Goal: Information Seeking & Learning: Learn about a topic

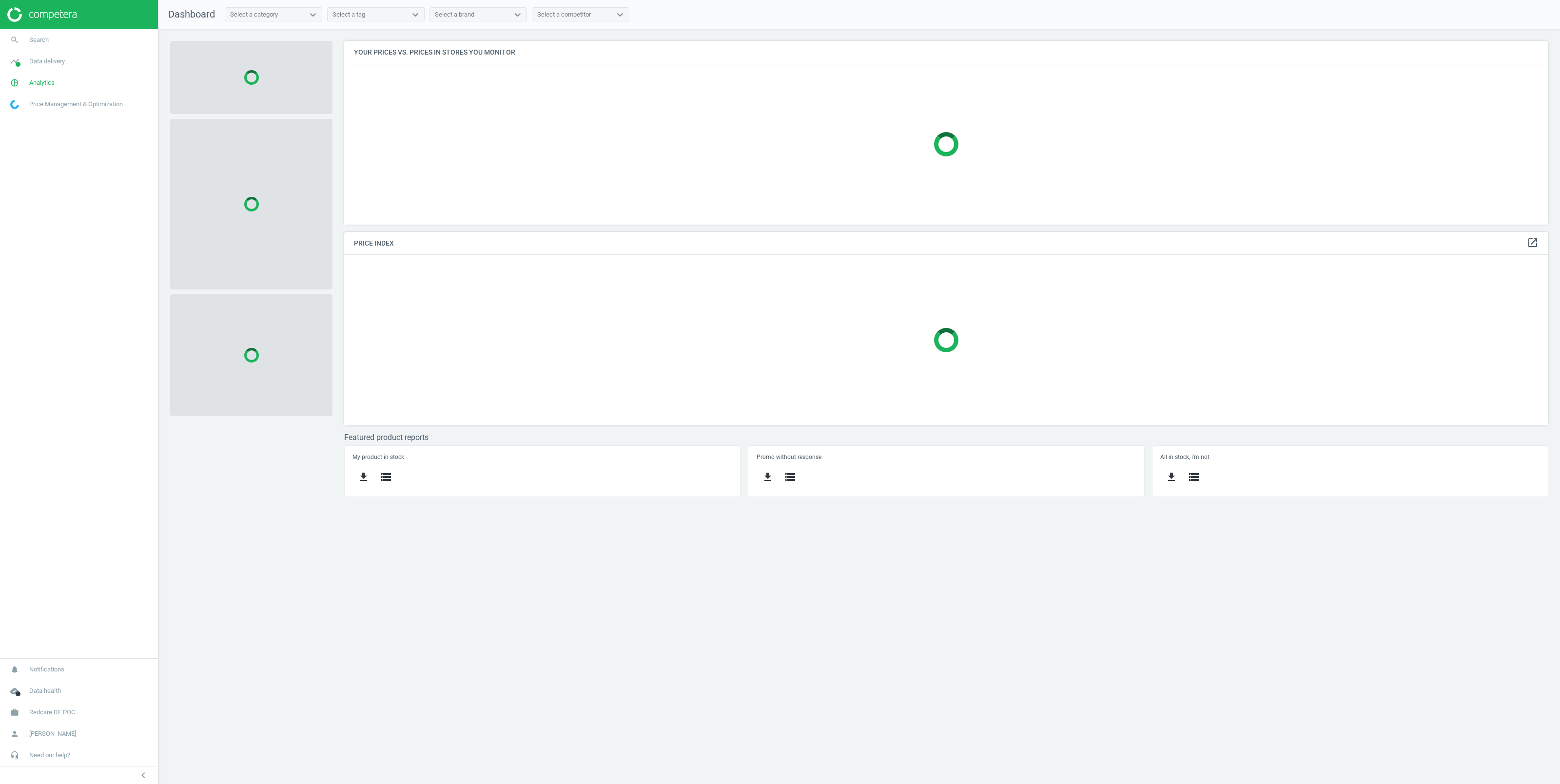
scroll to position [194, 1214]
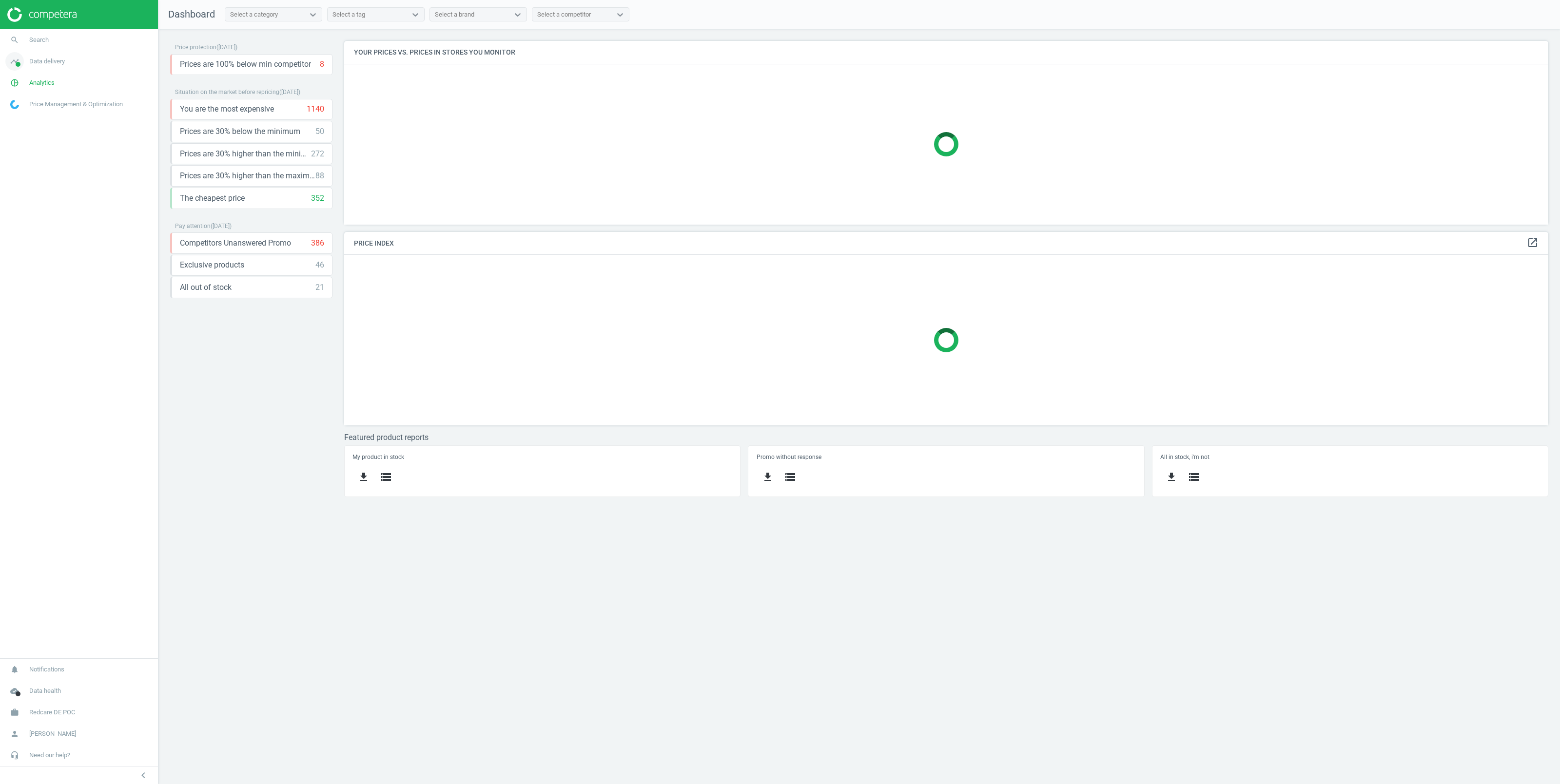
click at [46, 61] on span "Data delivery" at bounding box center [47, 61] width 36 height 8
click at [19, 141] on span "Stores" at bounding box center [19, 141] width 16 height 8
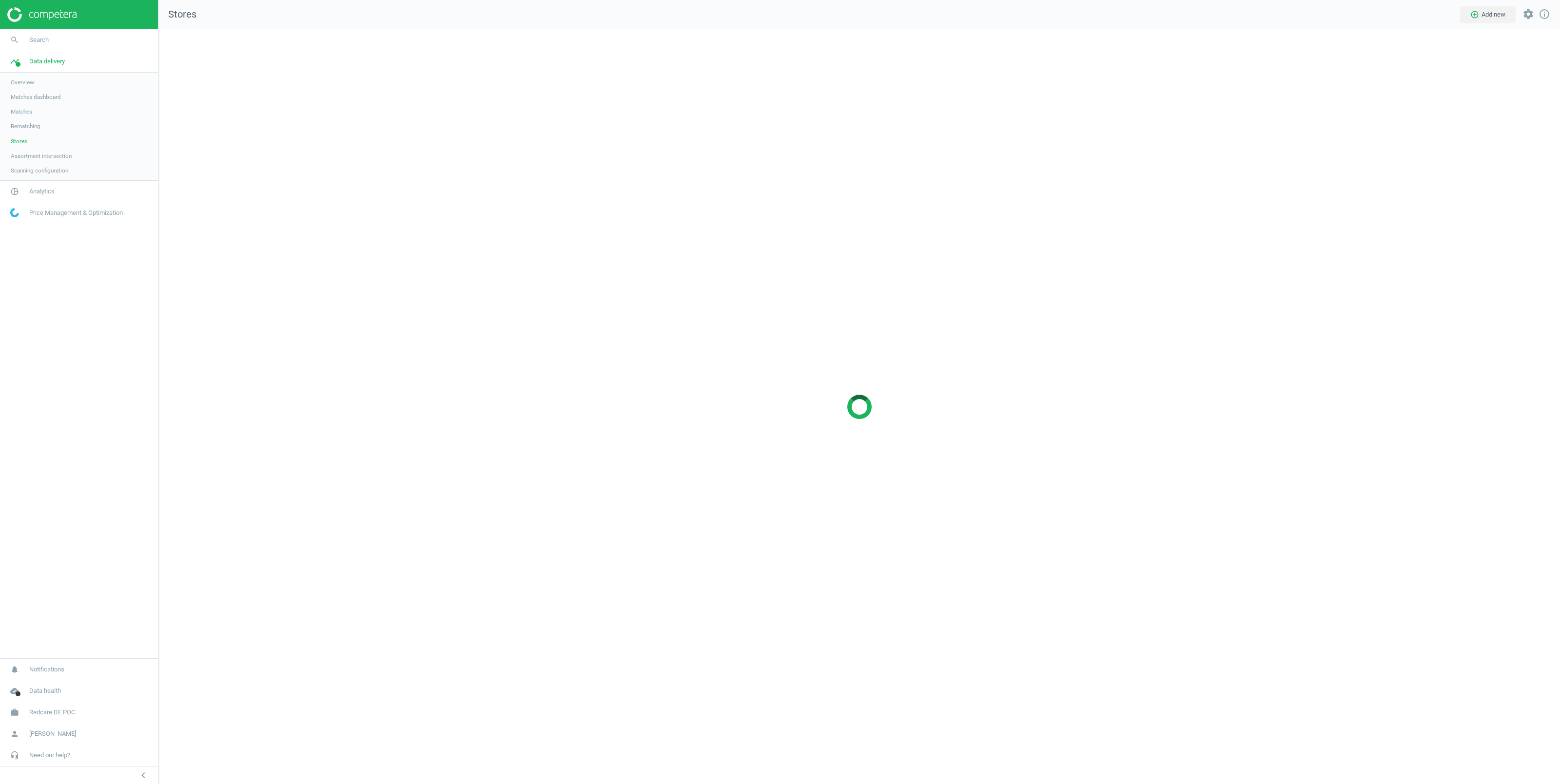
scroll to position [765, 1412]
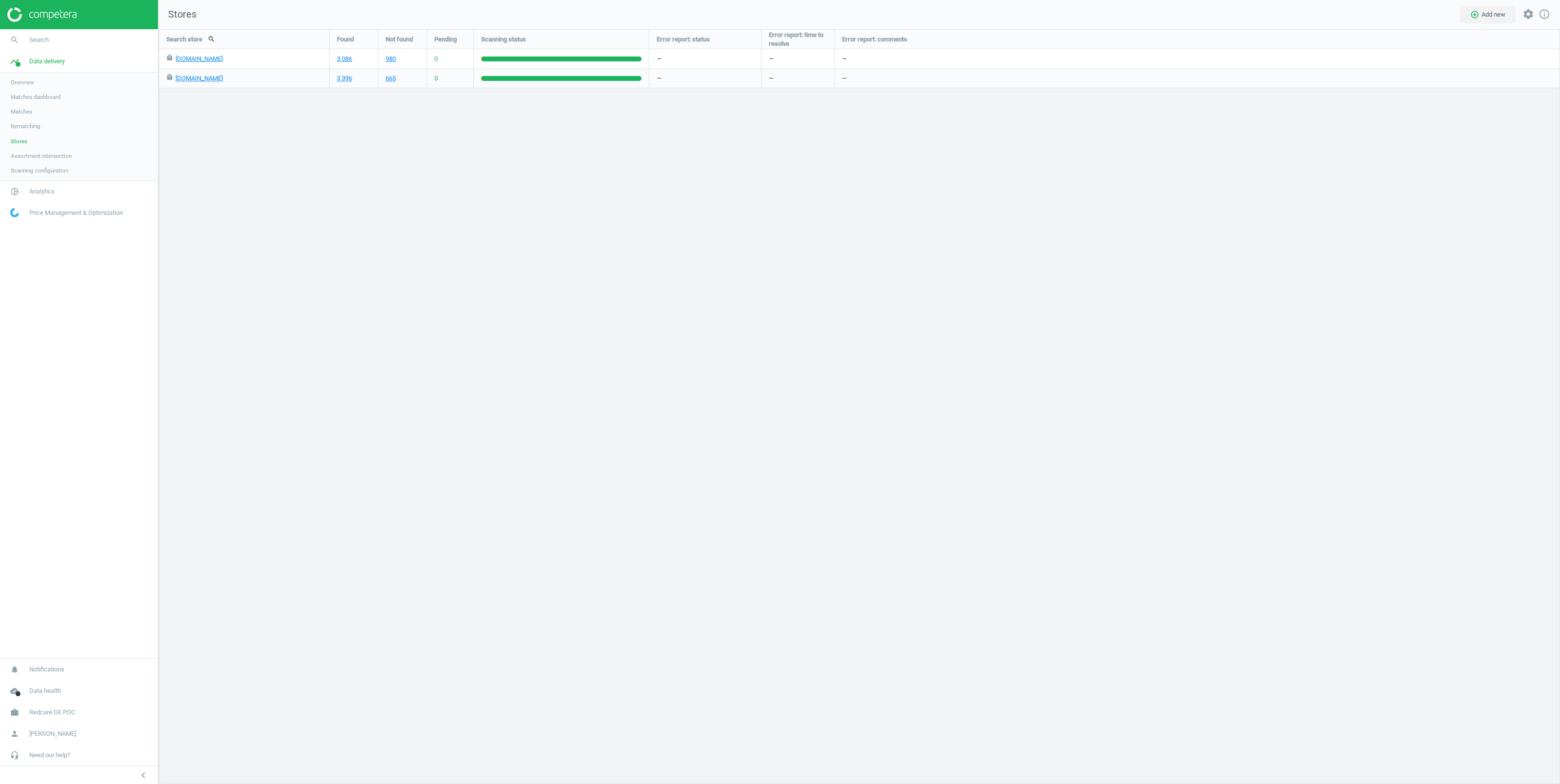
click at [334, 81] on div "3 396" at bounding box center [354, 78] width 48 height 19
click at [345, 79] on link "3 396" at bounding box center [344, 78] width 15 height 8
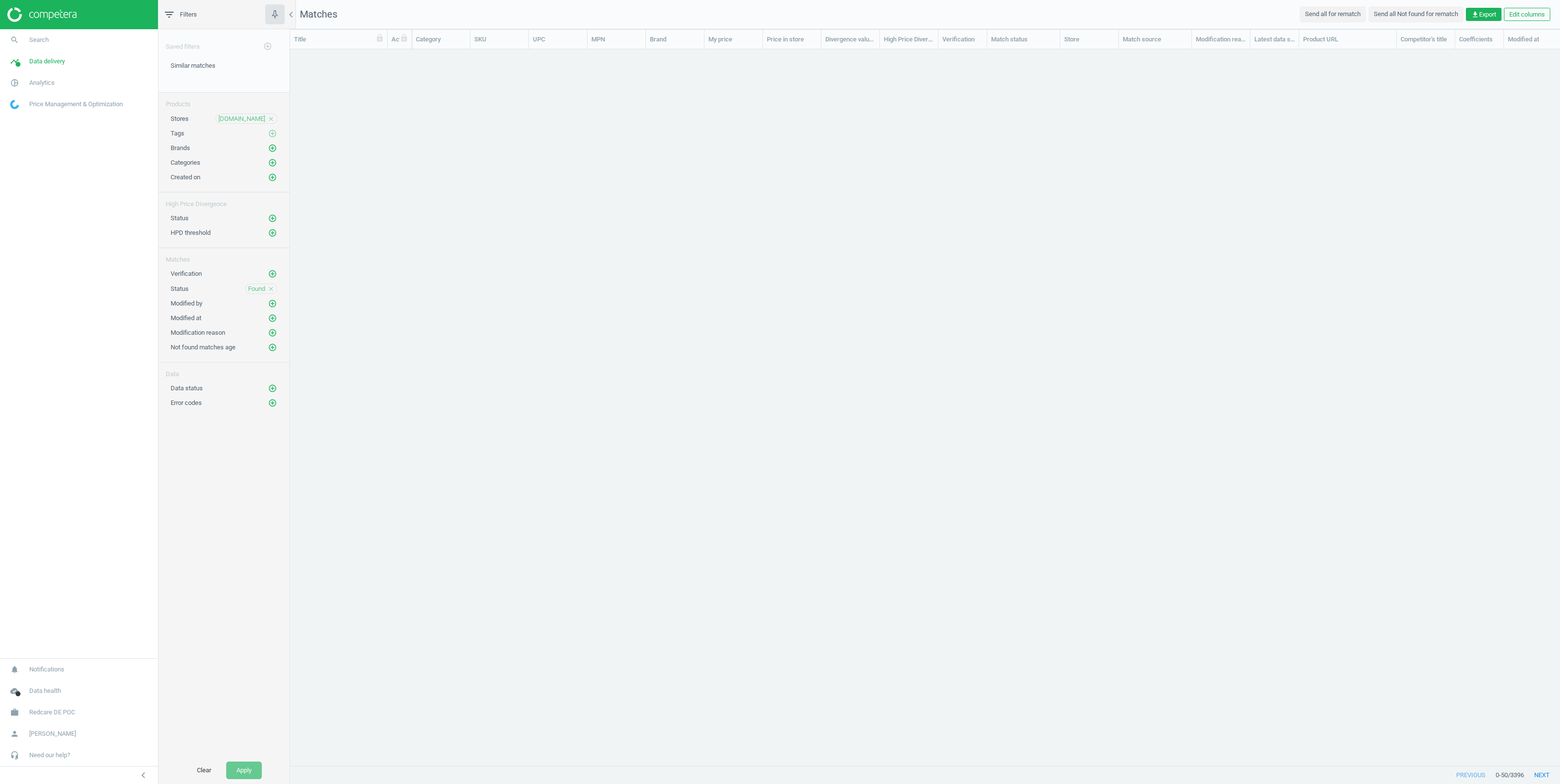
scroll to position [695, 1259]
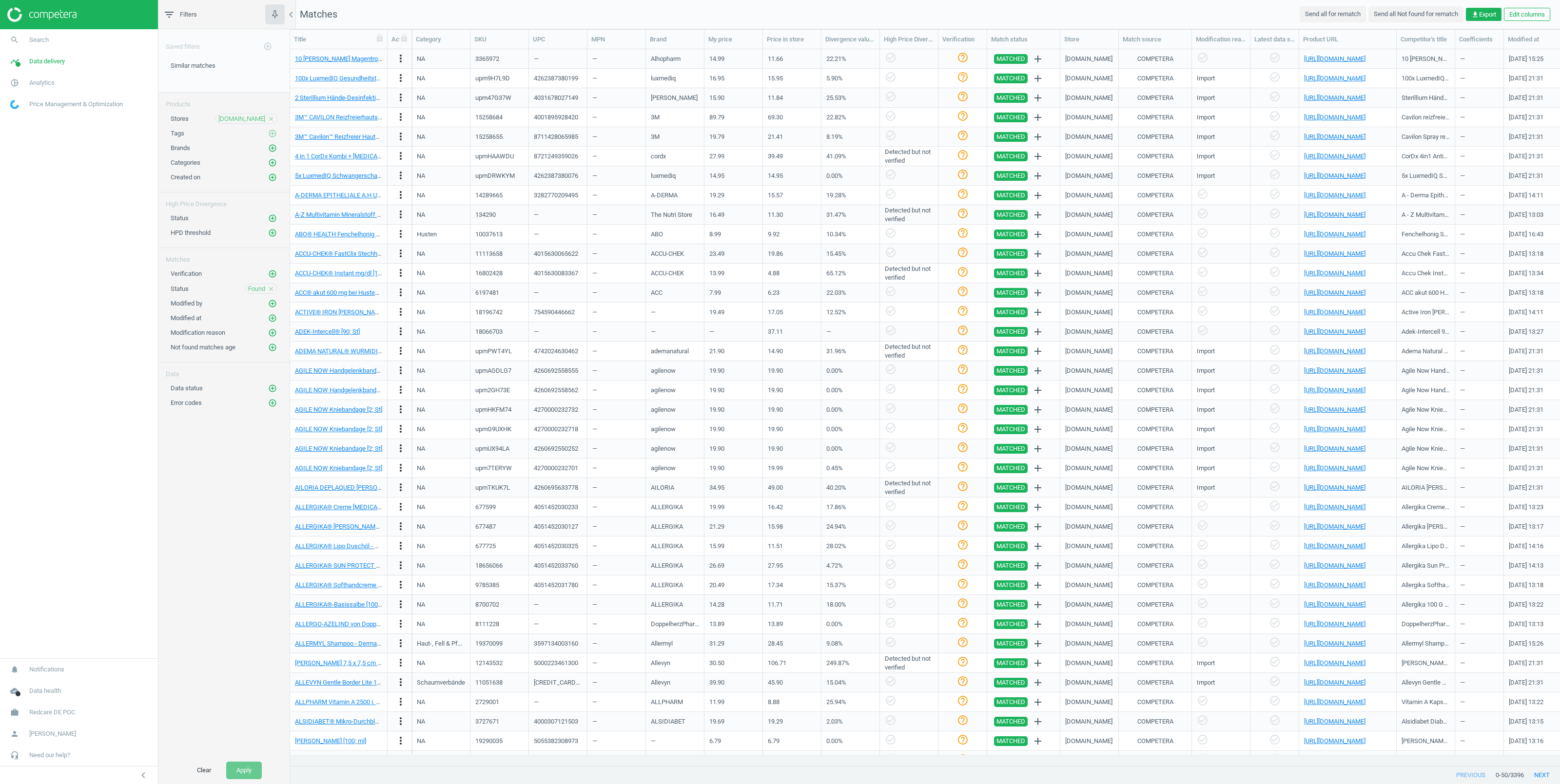
click at [1333, 288] on div "https://www.google.de/shopping/product/15294578517669996765" at bounding box center [1347, 292] width 87 height 17
click at [1331, 291] on link "https://www.google.de/shopping/product/15294578517669996765" at bounding box center [1334, 292] width 61 height 7
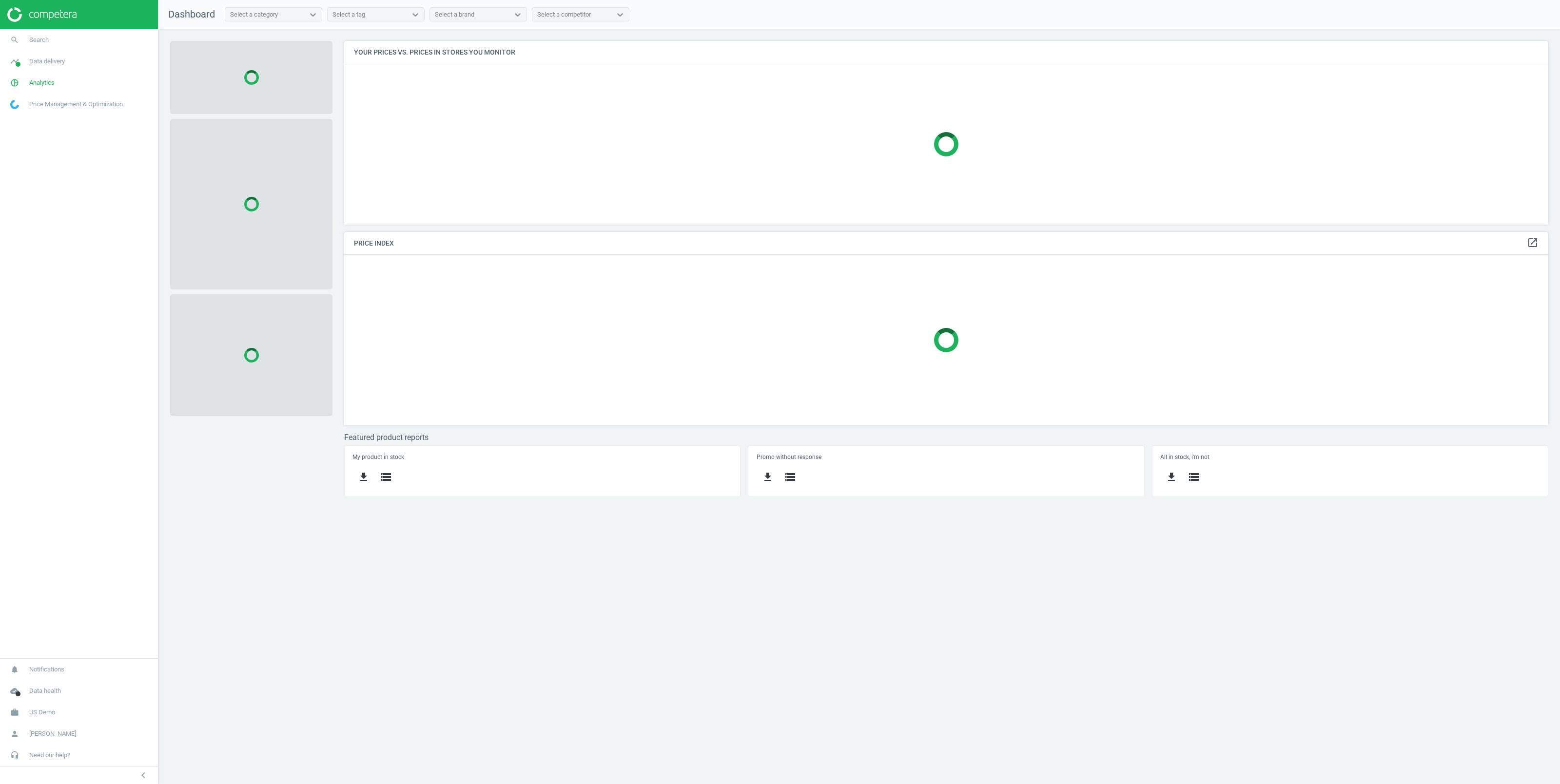
scroll to position [194, 1214]
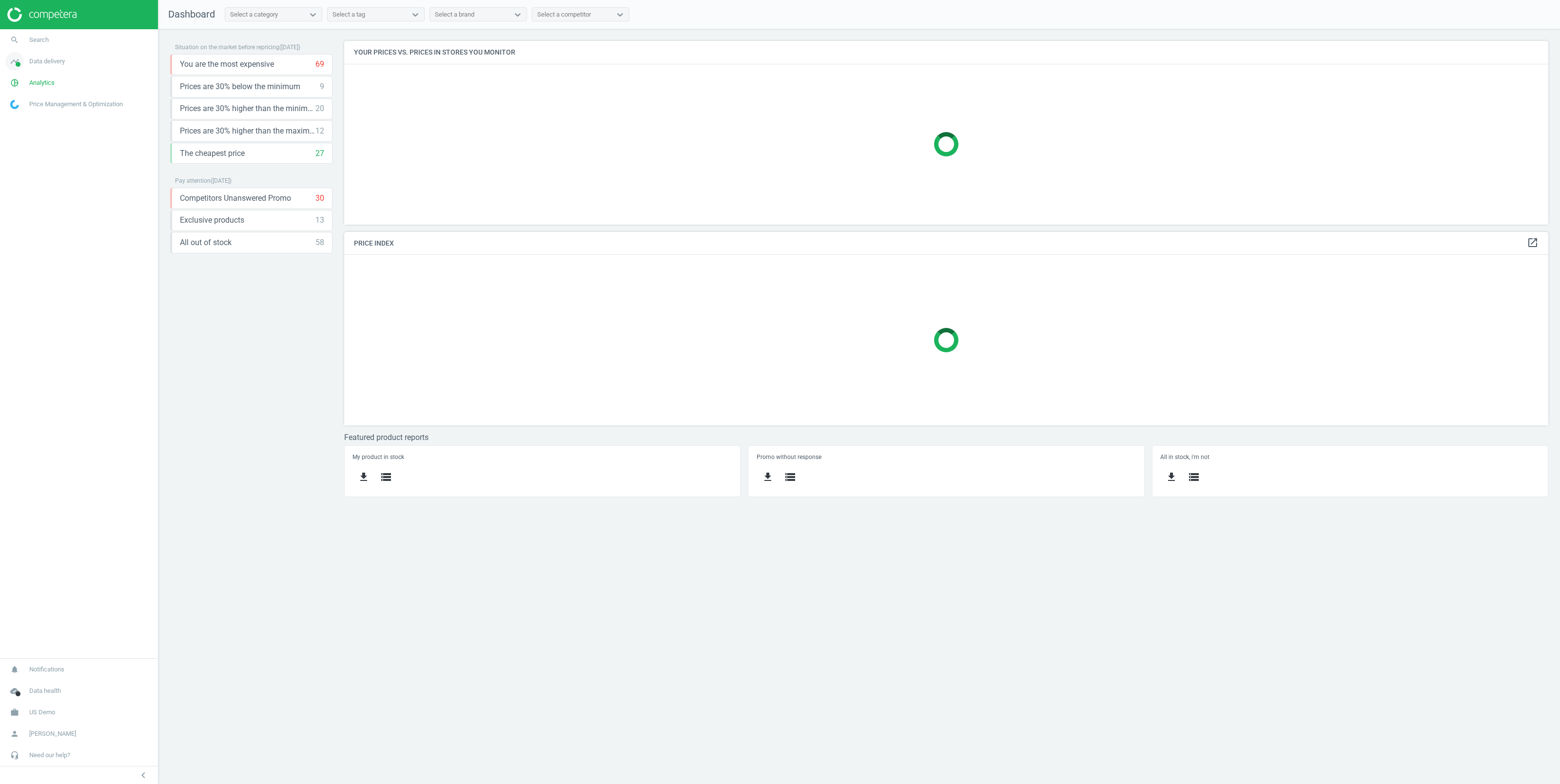
click at [47, 65] on span "Data delivery" at bounding box center [47, 61] width 36 height 8
click at [19, 139] on span "Stores" at bounding box center [19, 141] width 16 height 8
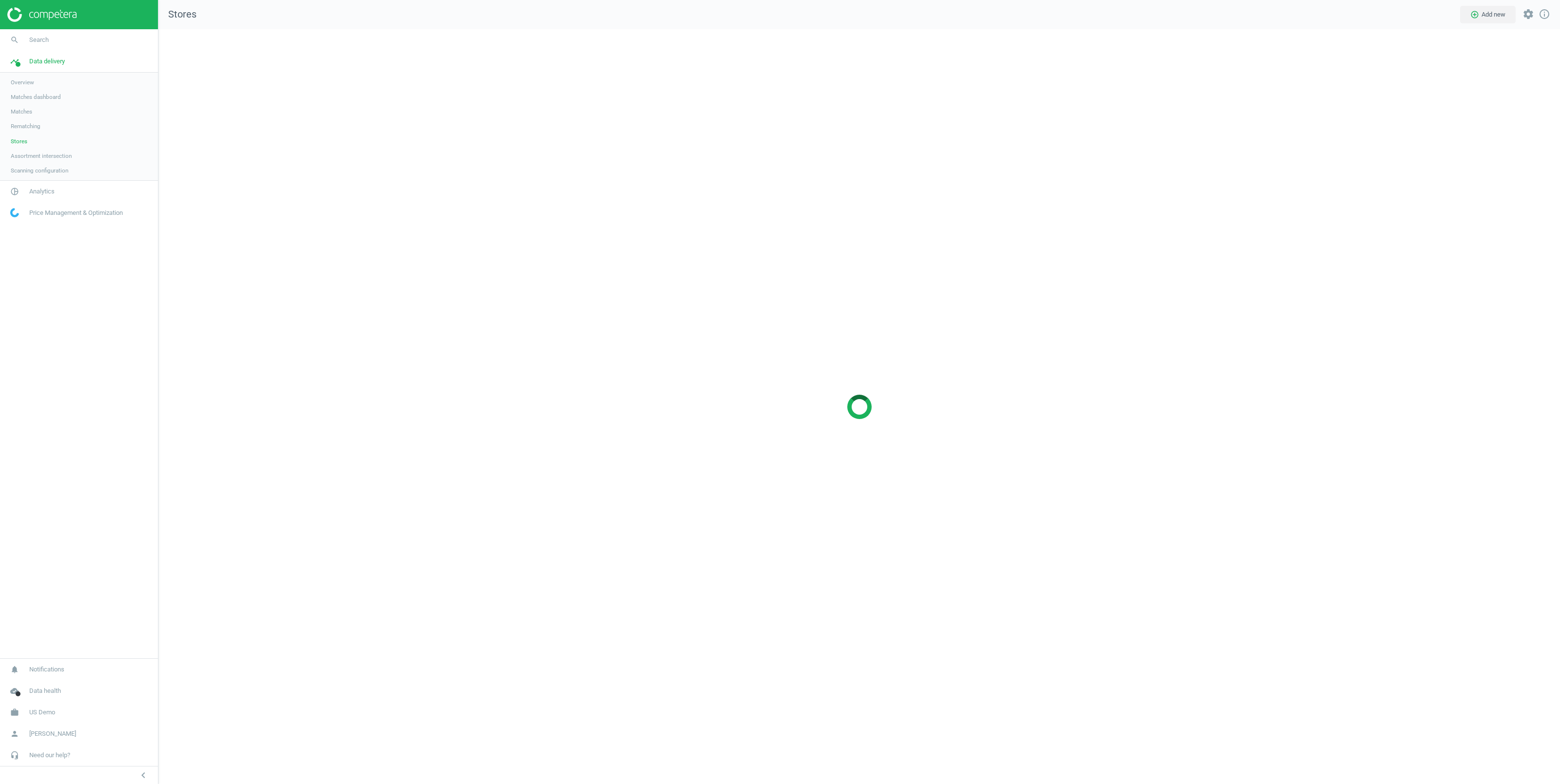
scroll to position [765, 1412]
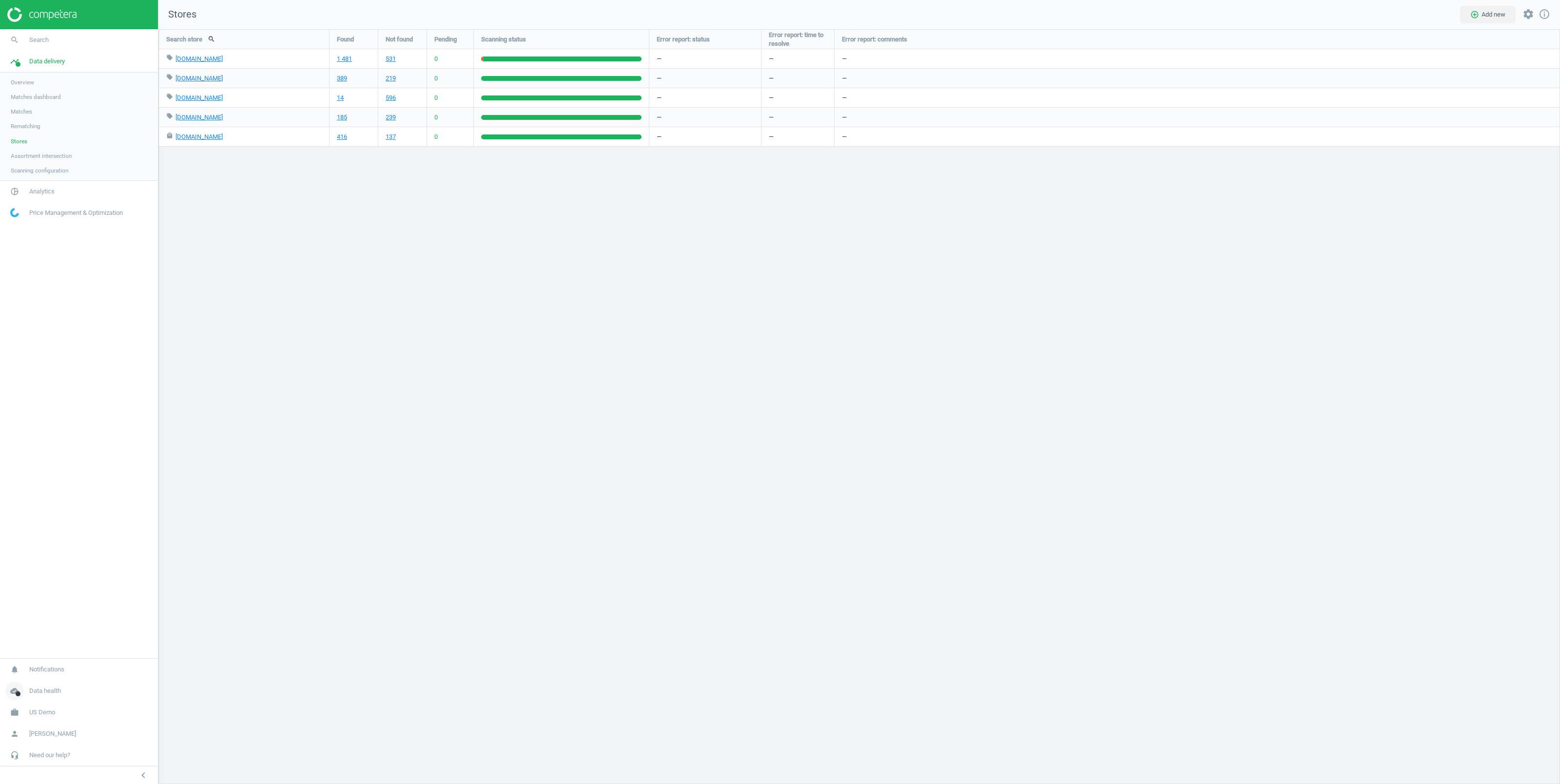
click at [48, 690] on span "Data health" at bounding box center [45, 691] width 31 height 8
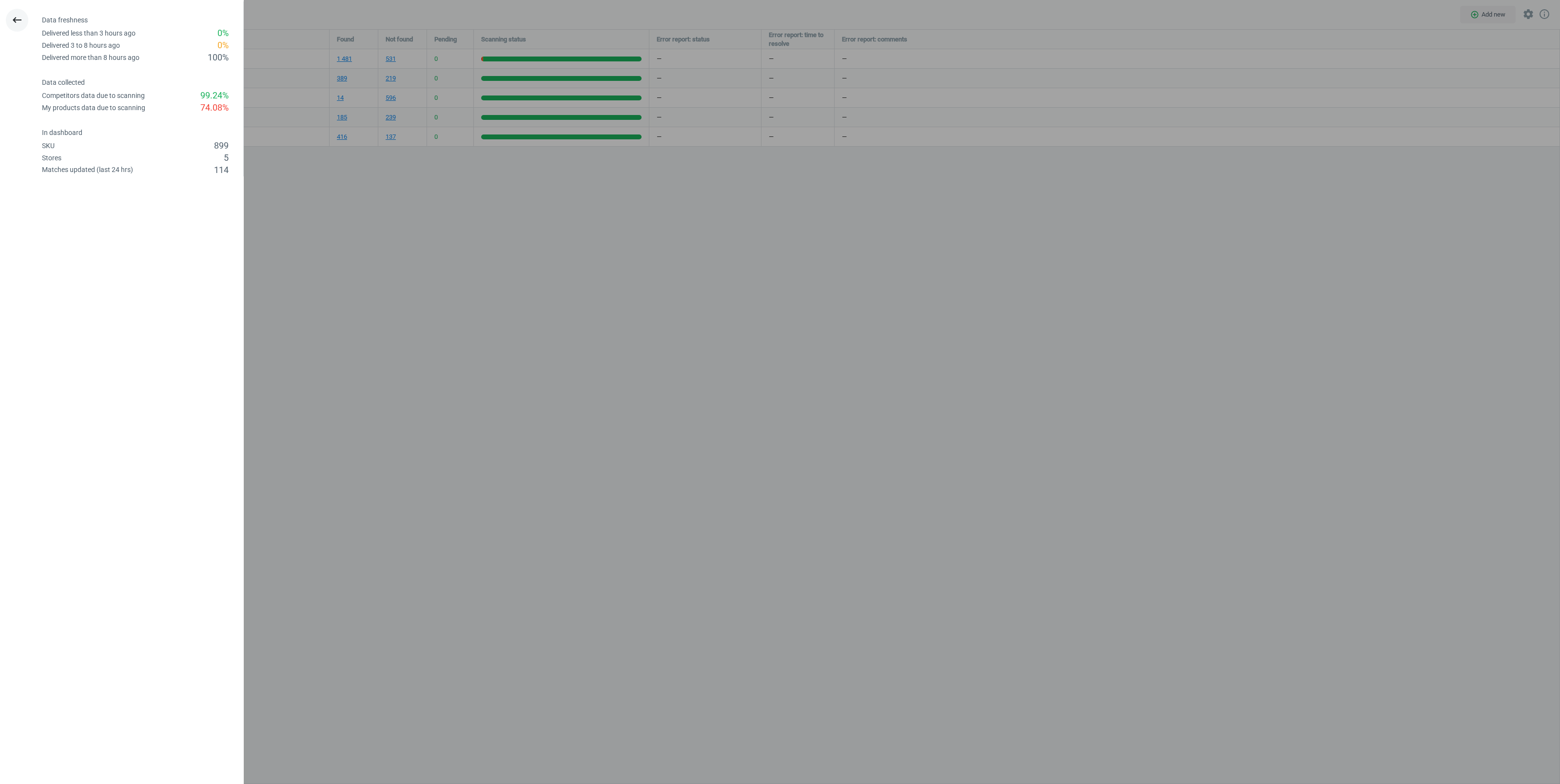
click at [22, 18] on icon "keyboard_backspace" at bounding box center [17, 19] width 12 height 12
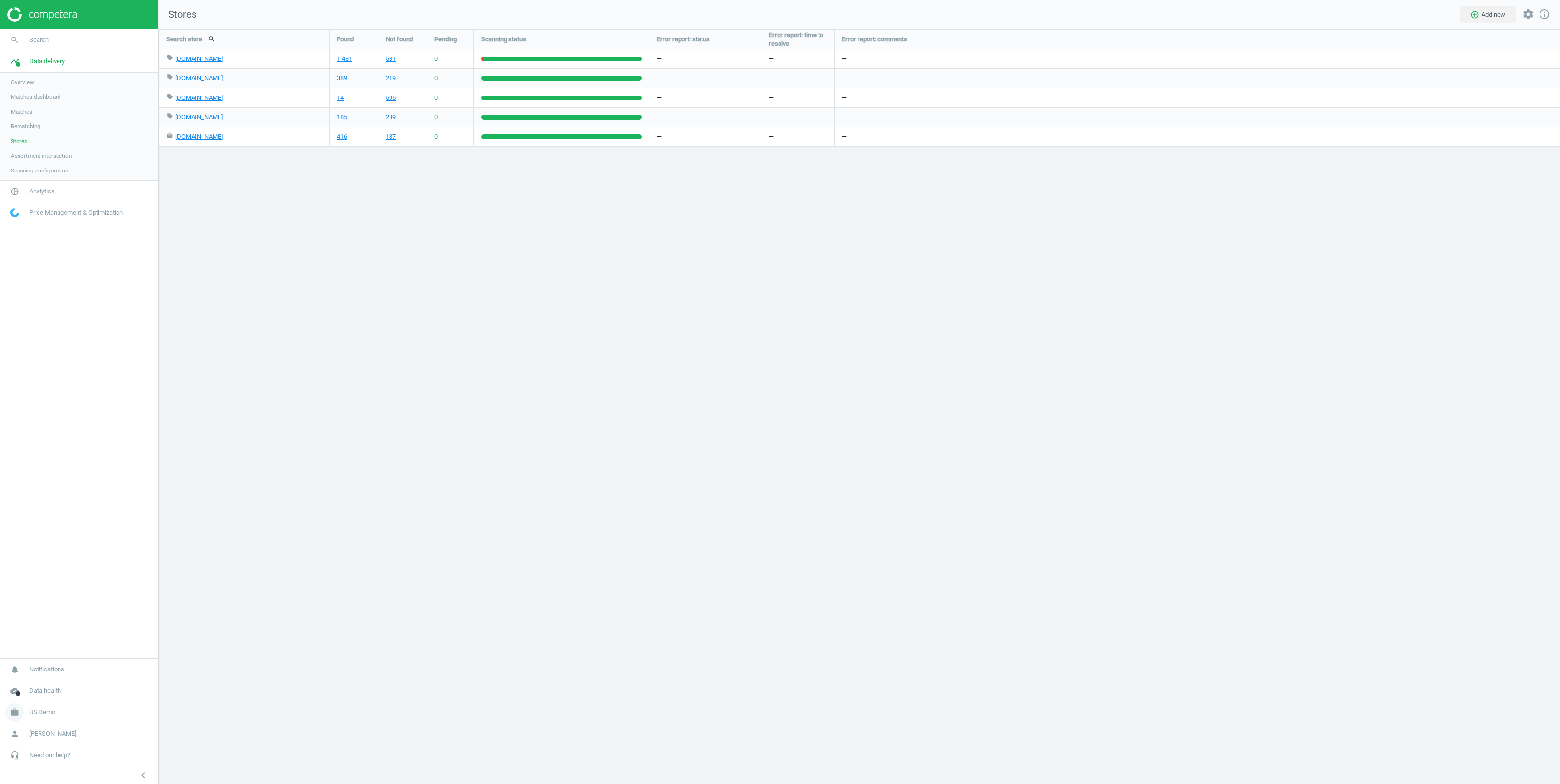
click at [41, 711] on span "US Demo" at bounding box center [42, 713] width 26 height 8
click at [32, 680] on span "Switch campaign" at bounding box center [33, 684] width 44 height 8
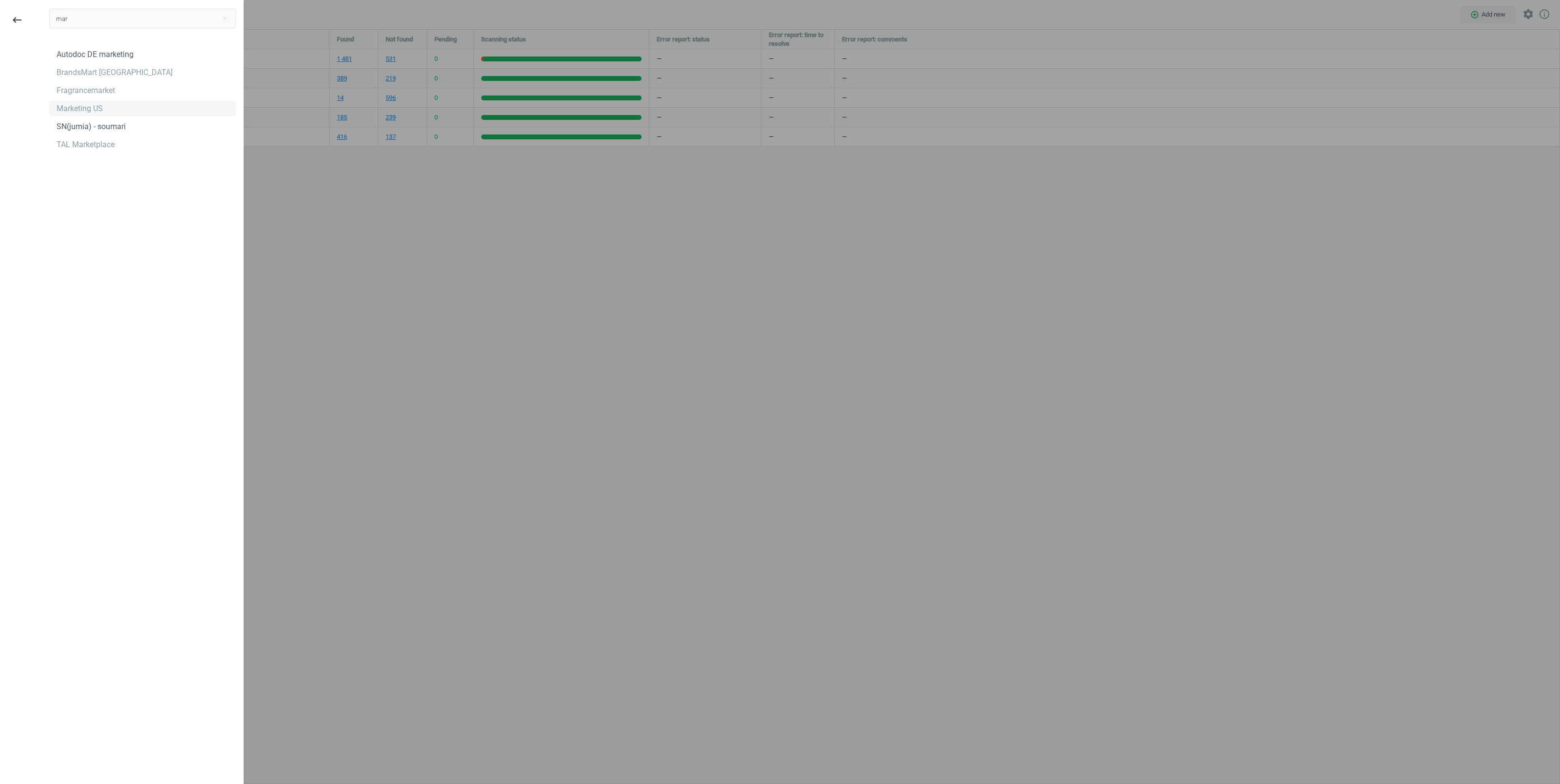
type input "mar"
click at [84, 108] on div "Marketing US" at bounding box center [79, 109] width 46 height 11
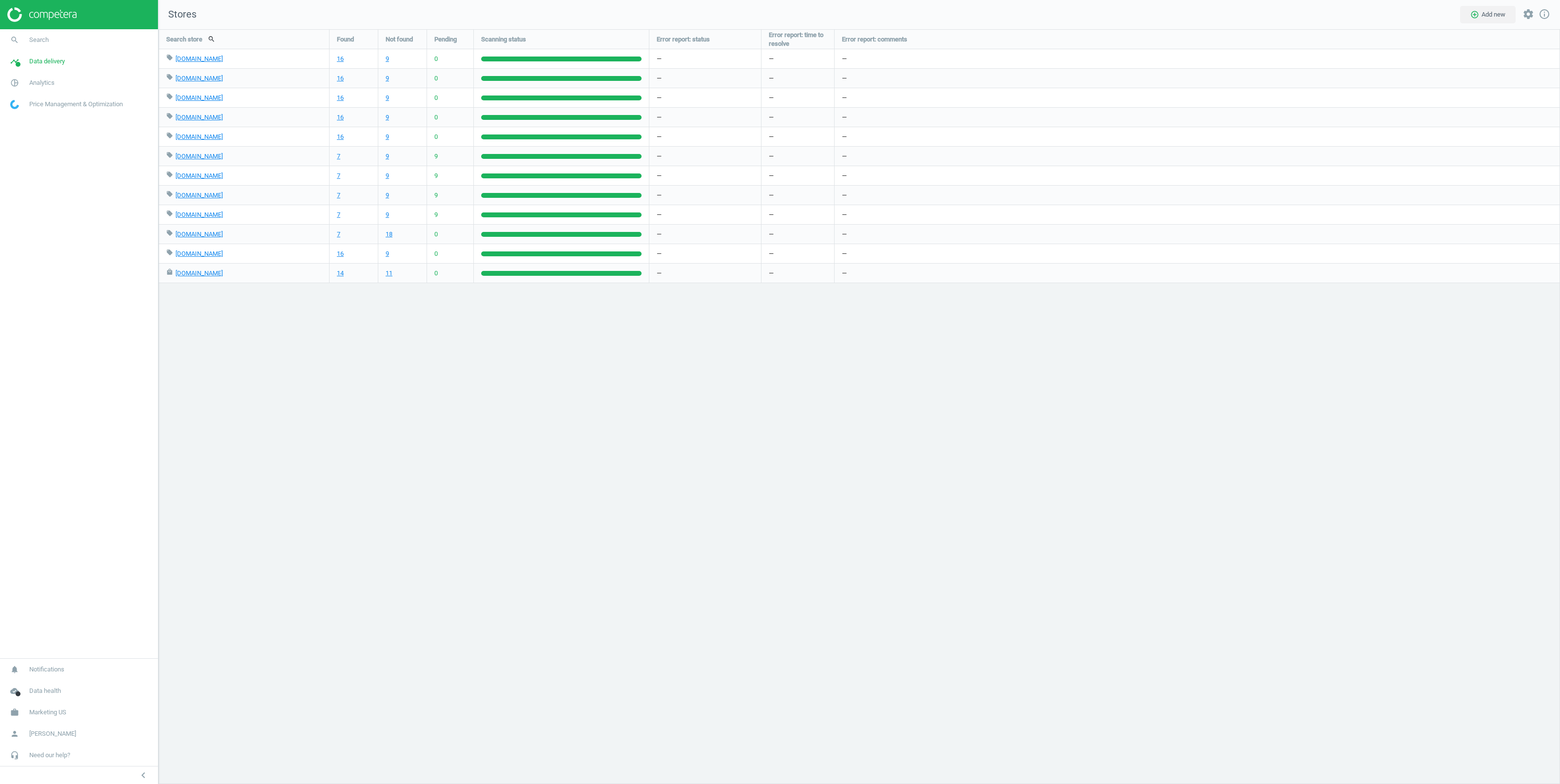
scroll to position [765, 1412]
click at [41, 88] on link "pie_chart_outlined Analytics" at bounding box center [79, 82] width 158 height 21
click at [24, 121] on span "Products" at bounding box center [22, 118] width 23 height 8
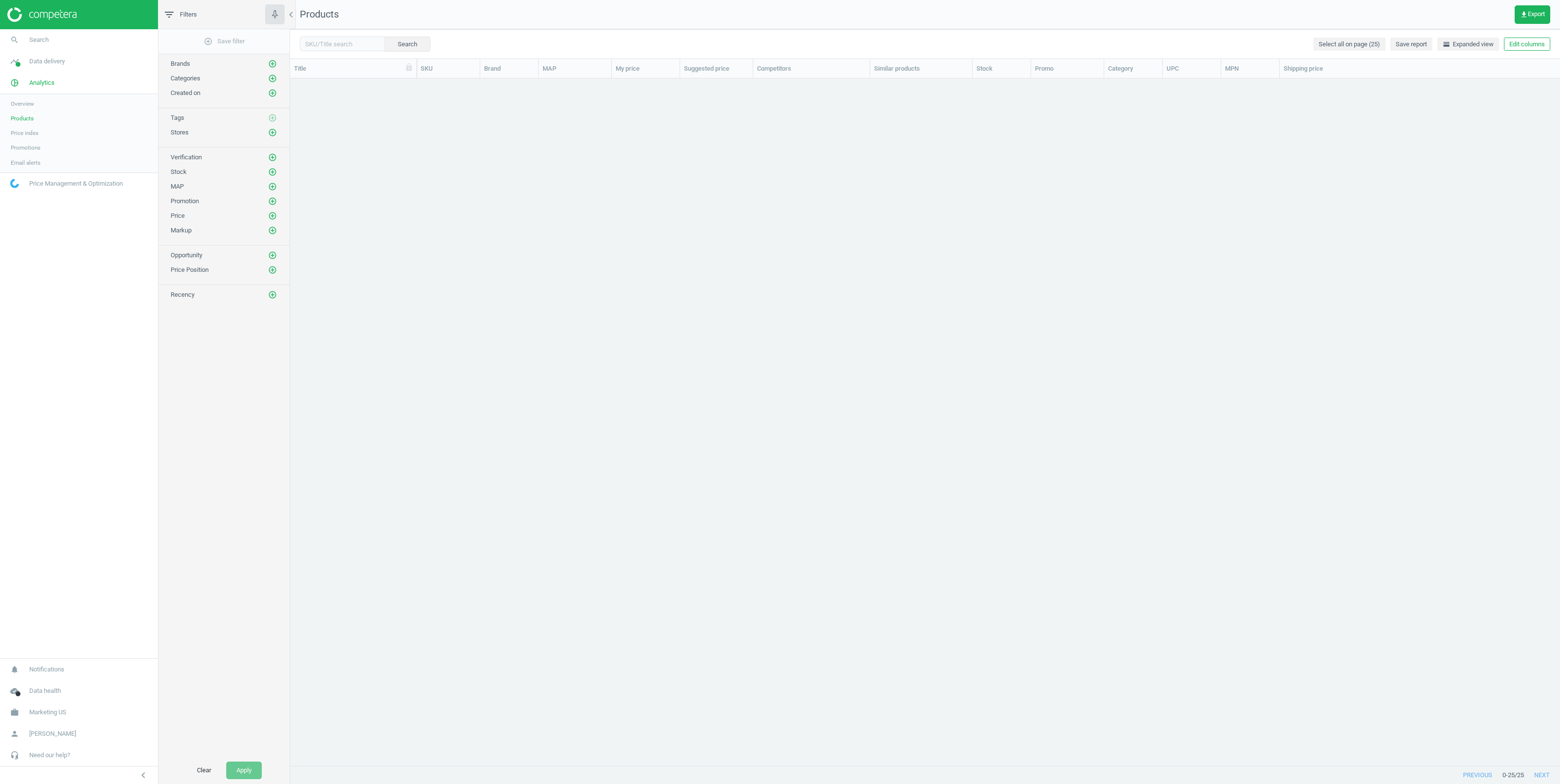
scroll to position [676, 1259]
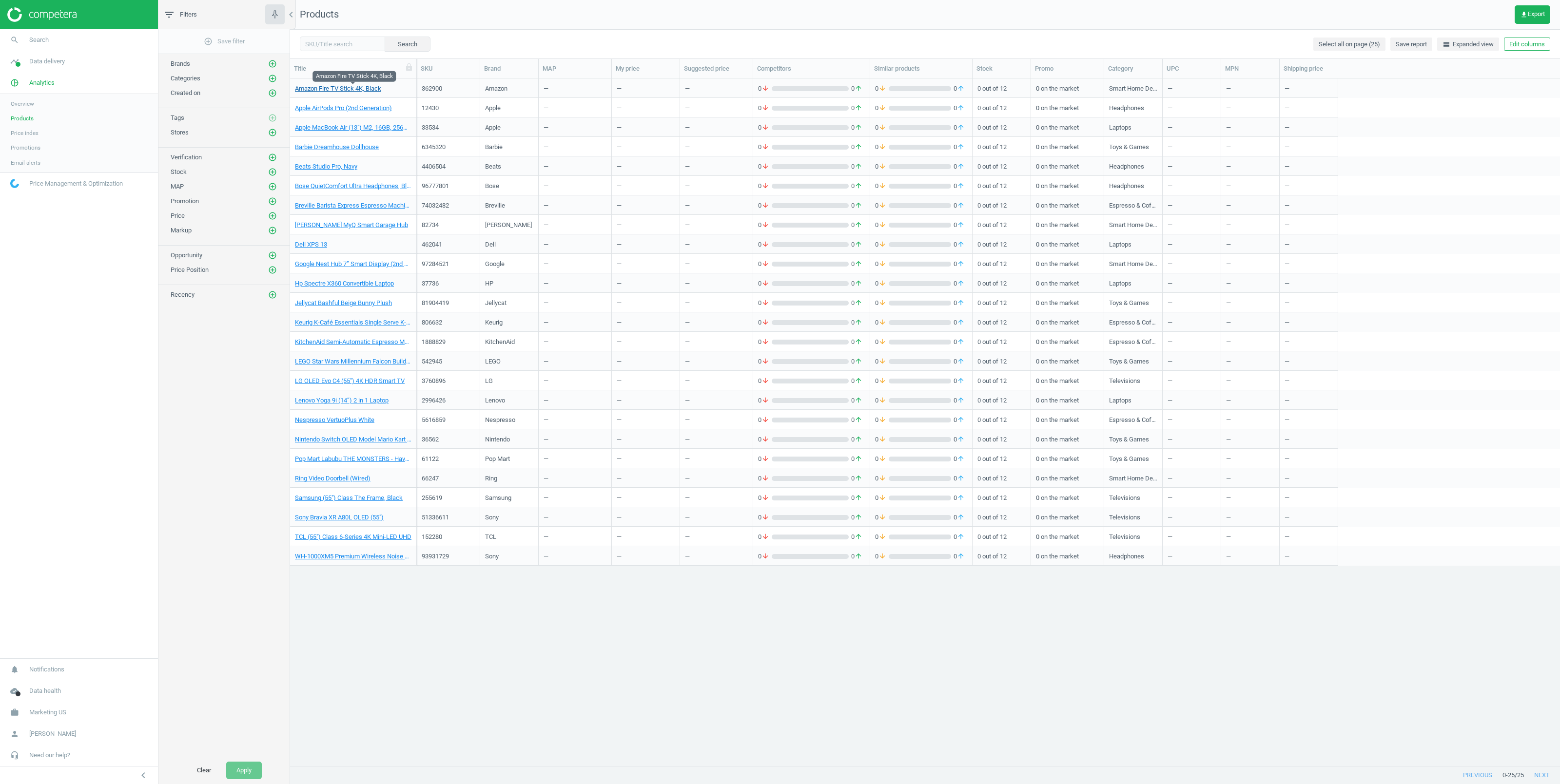
click at [342, 90] on link "Amazon Fire TV Stick 4K, Black" at bounding box center [338, 88] width 86 height 8
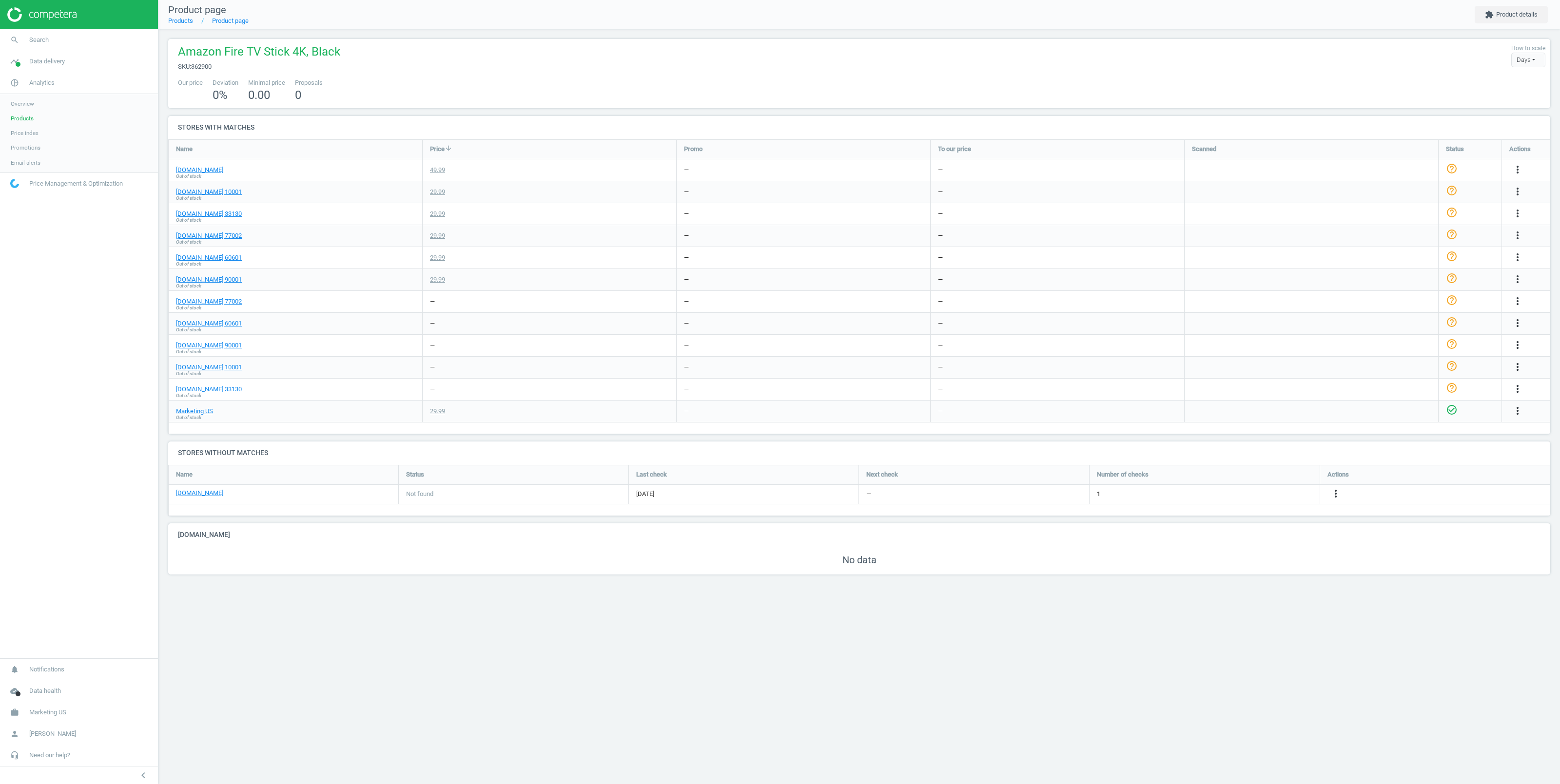
scroll to position [38, 1392]
click at [1499, 6] on button "extension Product details" at bounding box center [1511, 15] width 73 height 18
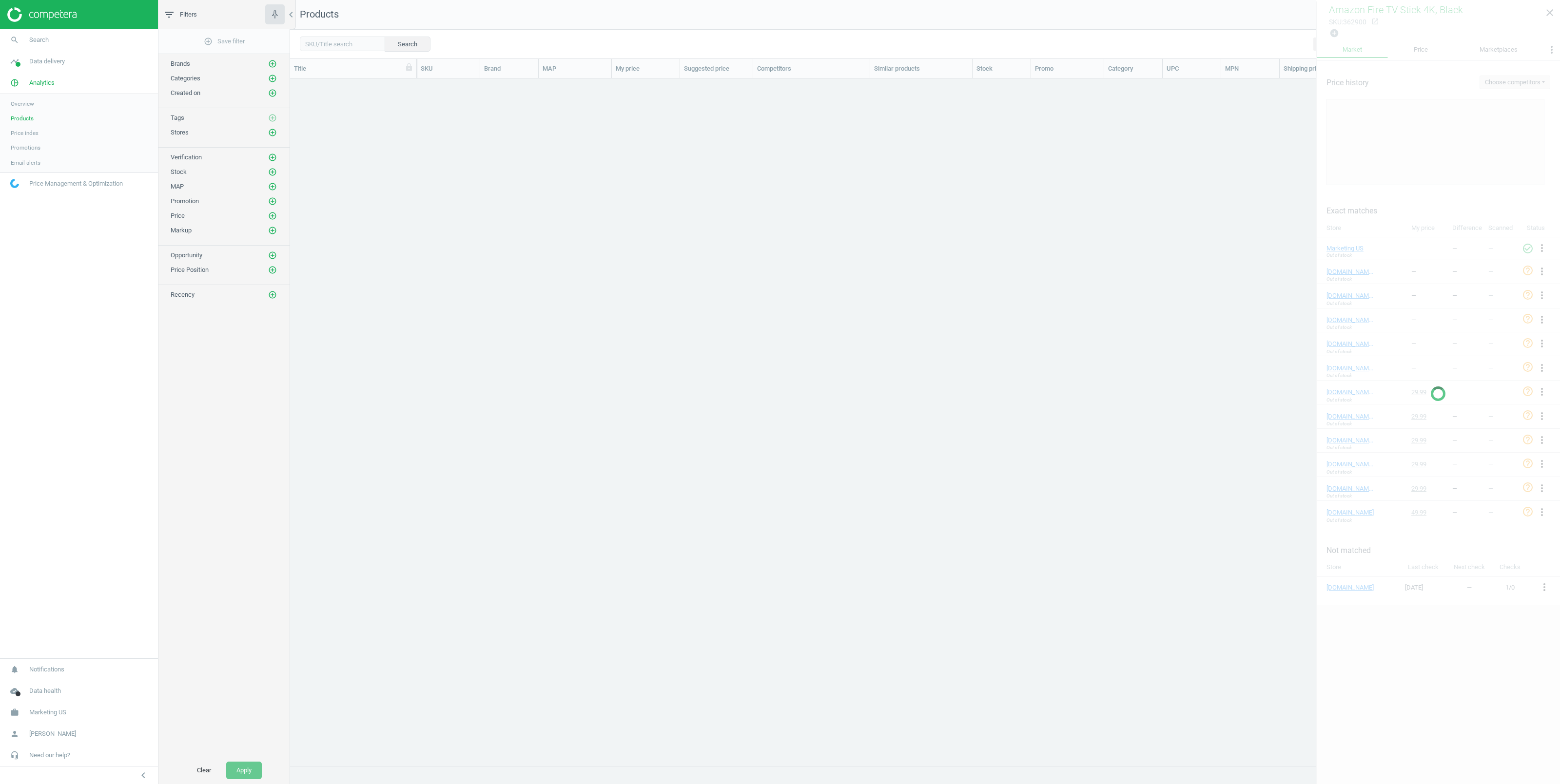
scroll to position [676, 1259]
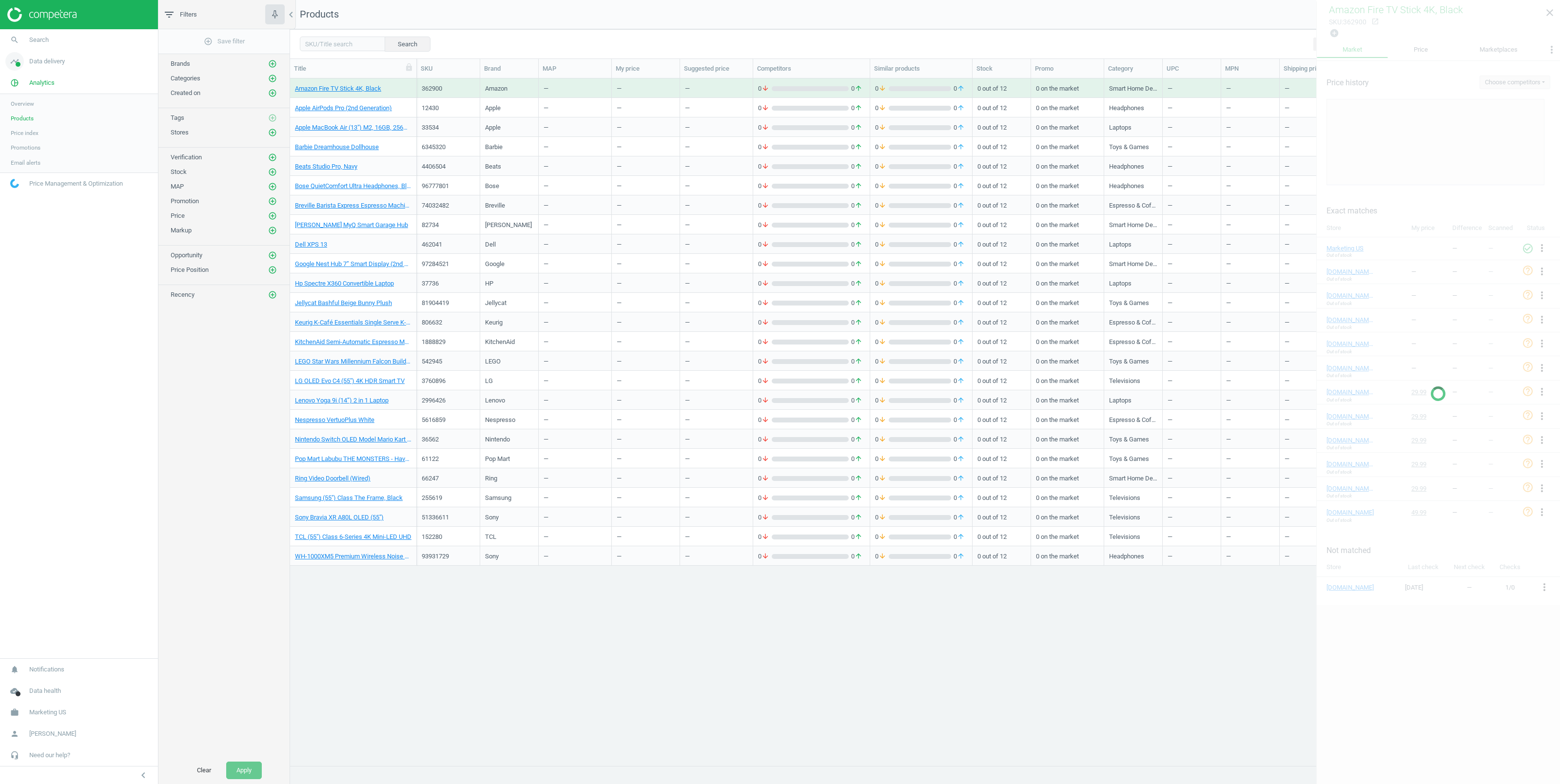
click at [44, 61] on span "Data delivery" at bounding box center [47, 61] width 36 height 8
click at [17, 109] on span "Matches" at bounding box center [21, 111] width 21 height 8
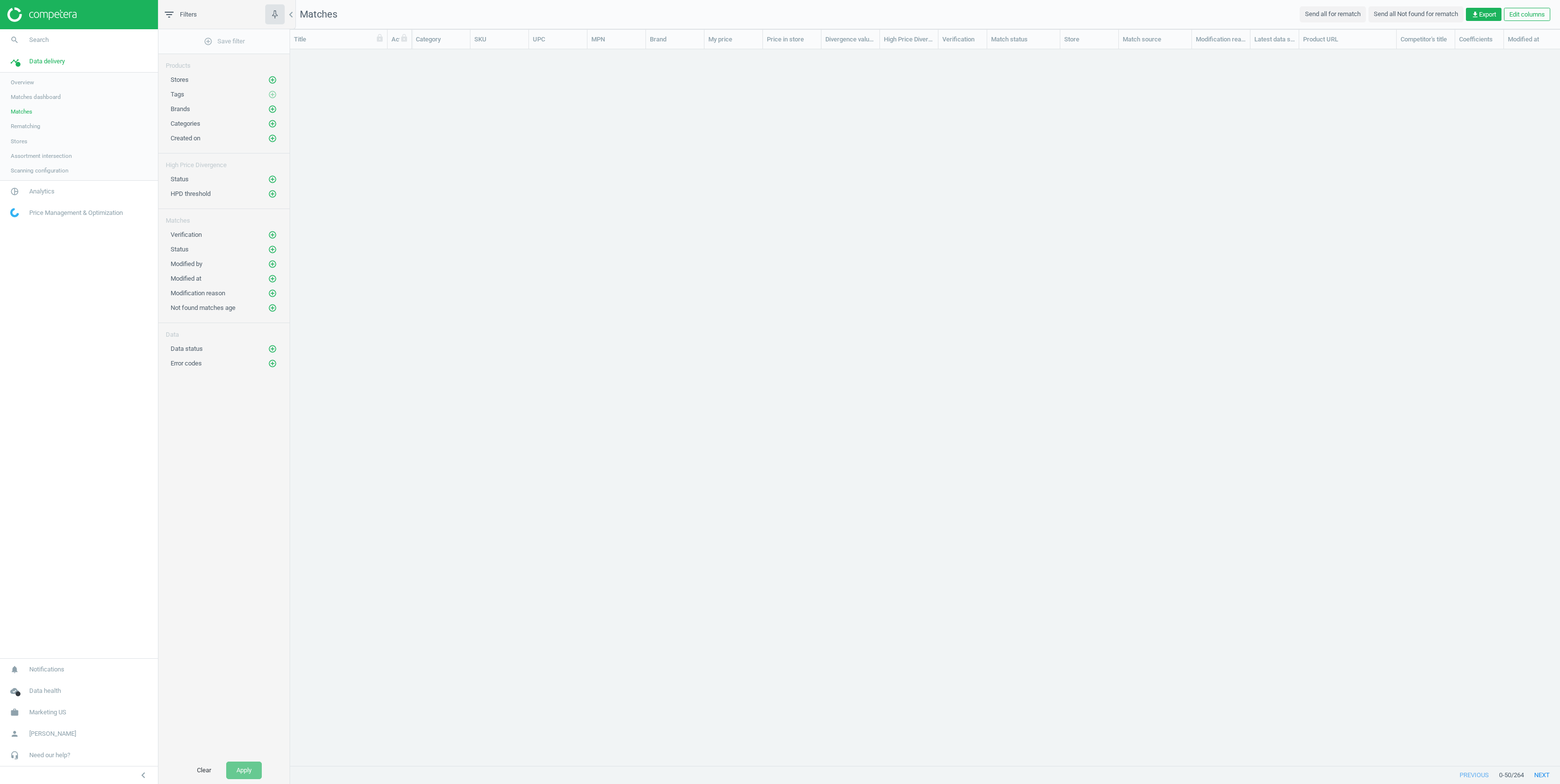
scroll to position [695, 1259]
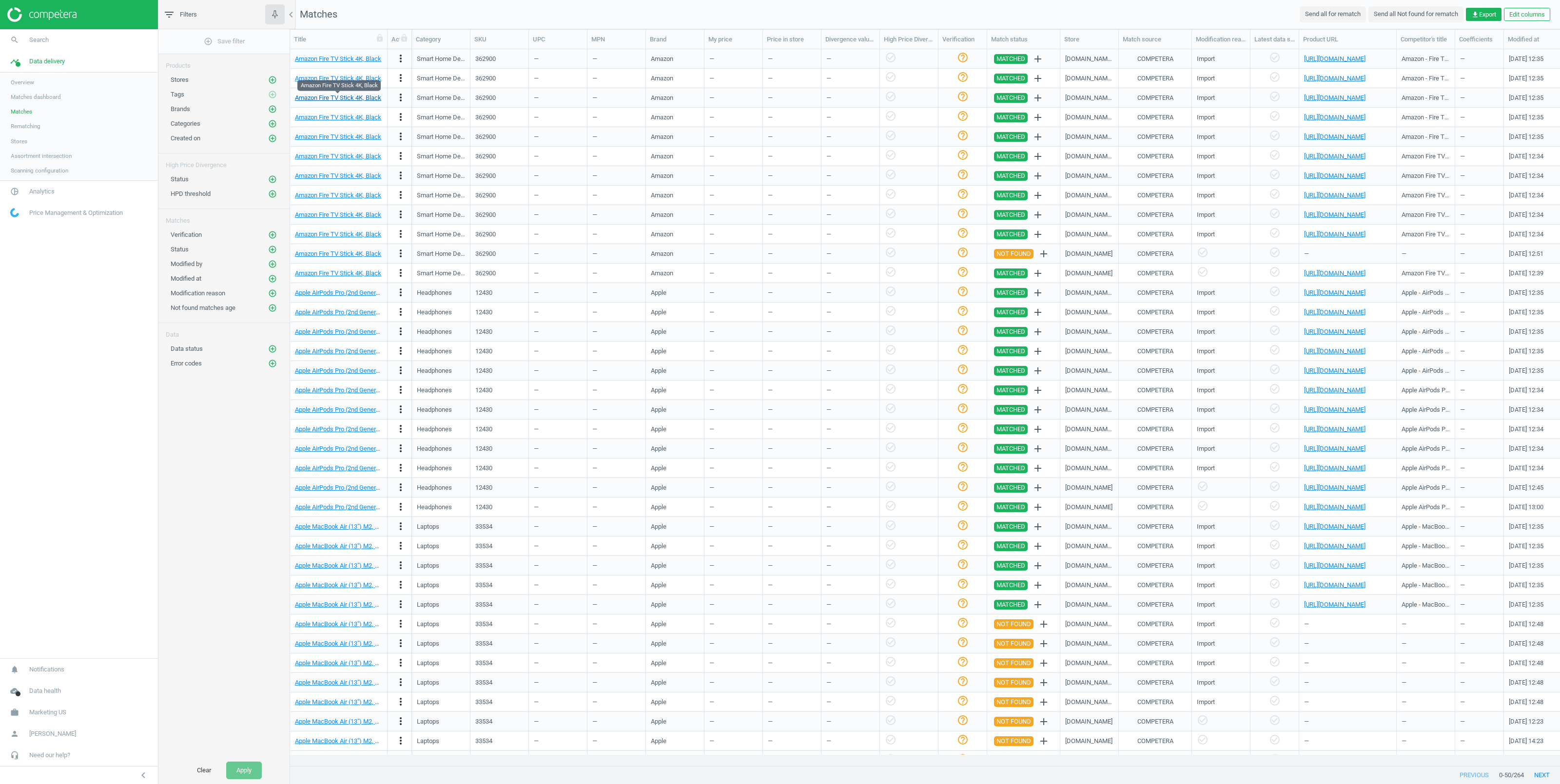
click at [332, 95] on link "Amazon Fire TV Stick 4K, Black" at bounding box center [338, 97] width 86 height 7
